Goal: Information Seeking & Learning: Learn about a topic

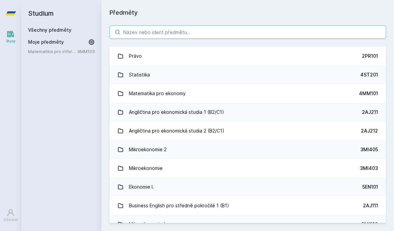
click at [243, 27] on input "search" at bounding box center [247, 31] width 276 height 13
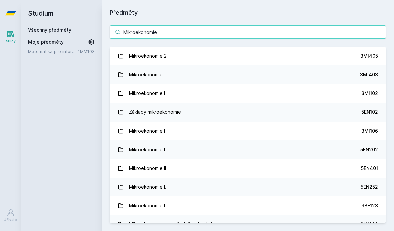
type input "Mikroekonomie"
click at [142, 93] on div "Mikroekonomie I" at bounding box center [147, 93] width 36 height 13
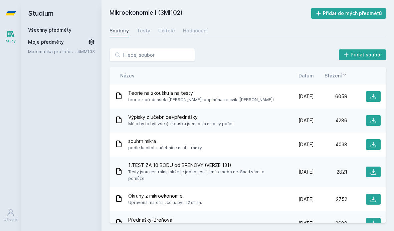
click at [334, 10] on button "Přidat do mých předmětů" at bounding box center [348, 13] width 75 height 11
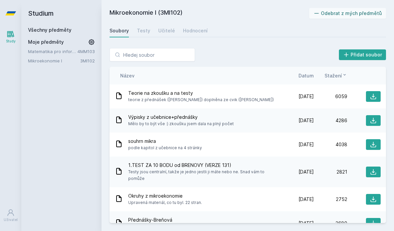
click at [308, 71] on div "Název Datum Stažení" at bounding box center [247, 76] width 276 height 18
click at [308, 75] on span "Datum" at bounding box center [305, 75] width 15 height 7
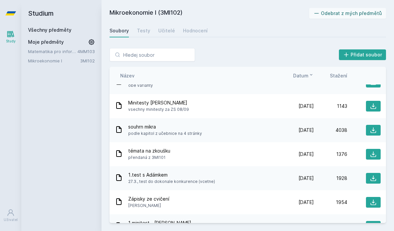
scroll to position [586, 0]
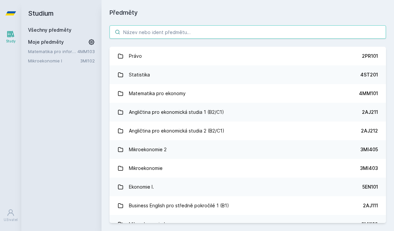
click at [156, 32] on input "search" at bounding box center [247, 31] width 276 height 13
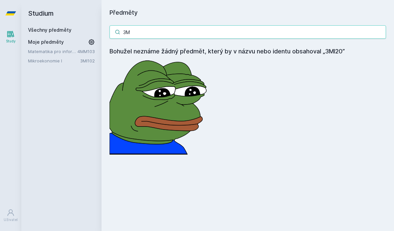
type input "3"
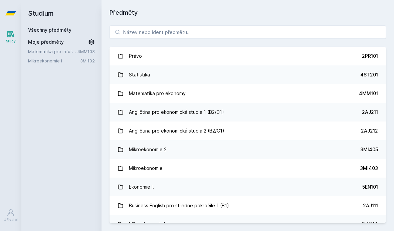
click at [87, 58] on link "3MI102" at bounding box center [87, 60] width 15 height 5
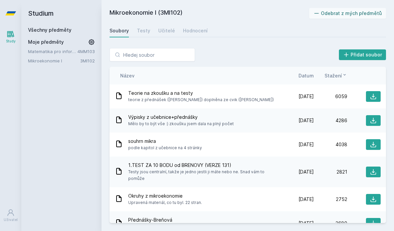
click at [91, 40] on icon at bounding box center [92, 42] width 6 height 6
click at [91, 60] on icon at bounding box center [91, 60] width 5 height 5
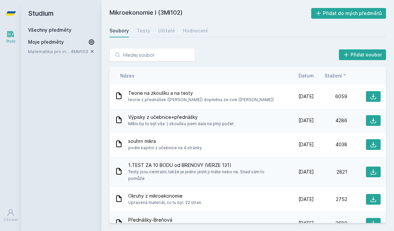
click at [90, 50] on icon at bounding box center [91, 51] width 5 height 5
